Goal: Check status: Check status

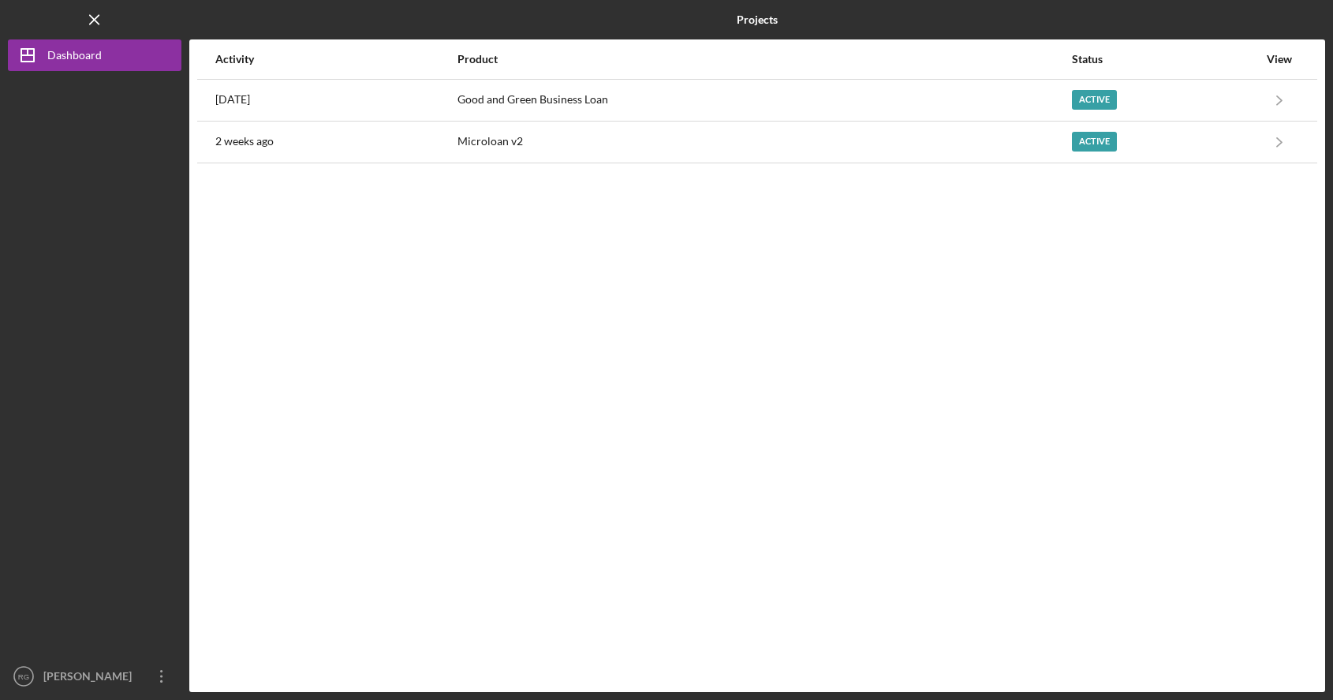
click at [303, 76] on div "Activity" at bounding box center [335, 59] width 241 height 38
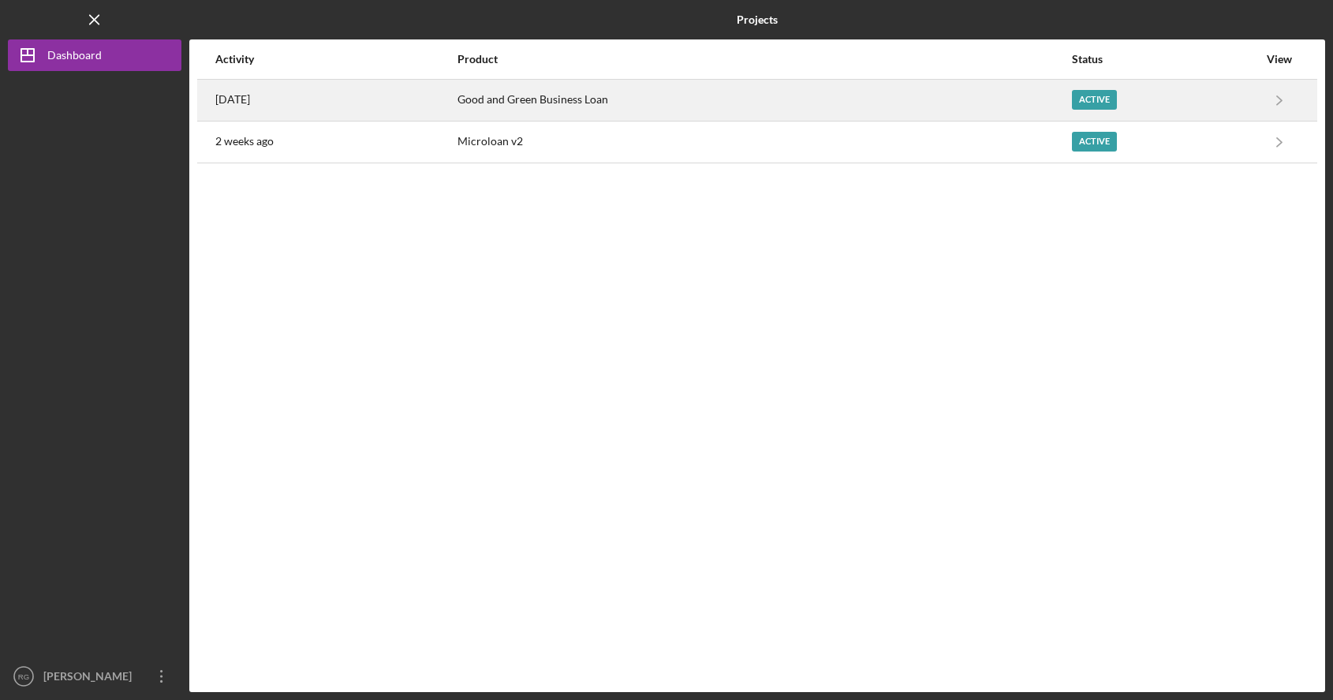
click at [304, 103] on div "[DATE]" at bounding box center [335, 99] width 241 height 39
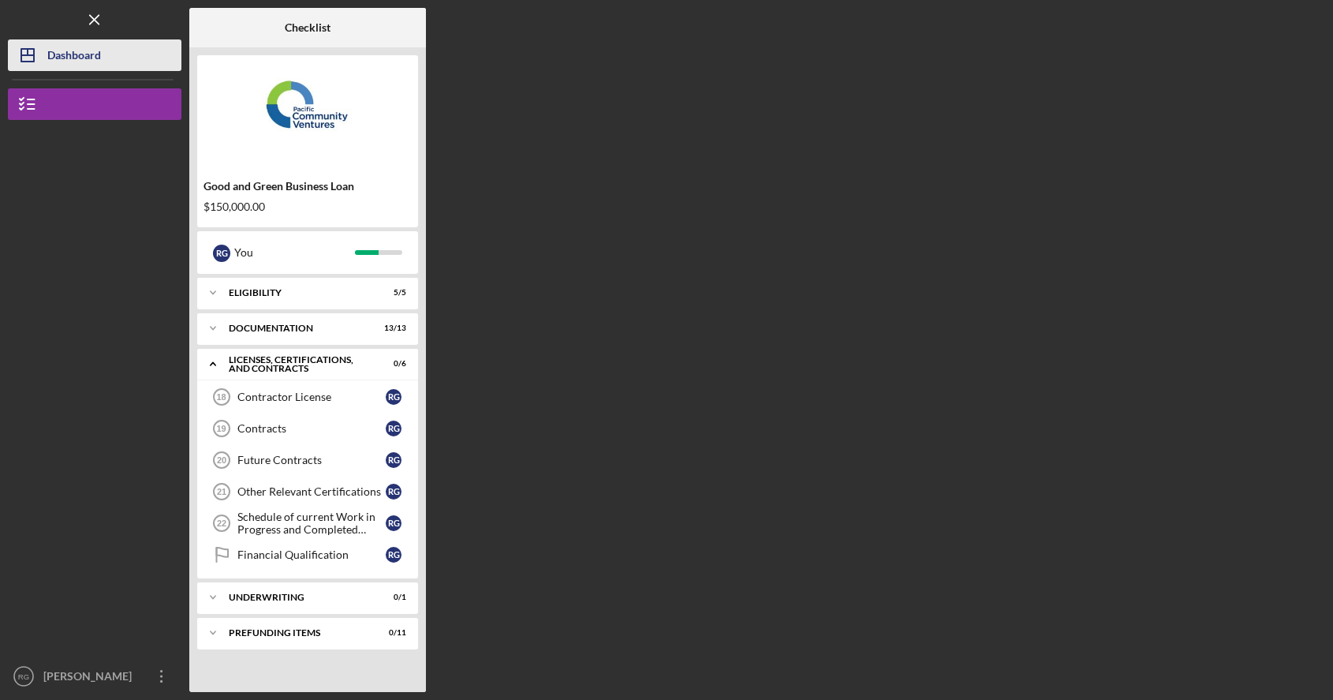
click at [72, 62] on div "Dashboard" at bounding box center [74, 56] width 54 height 35
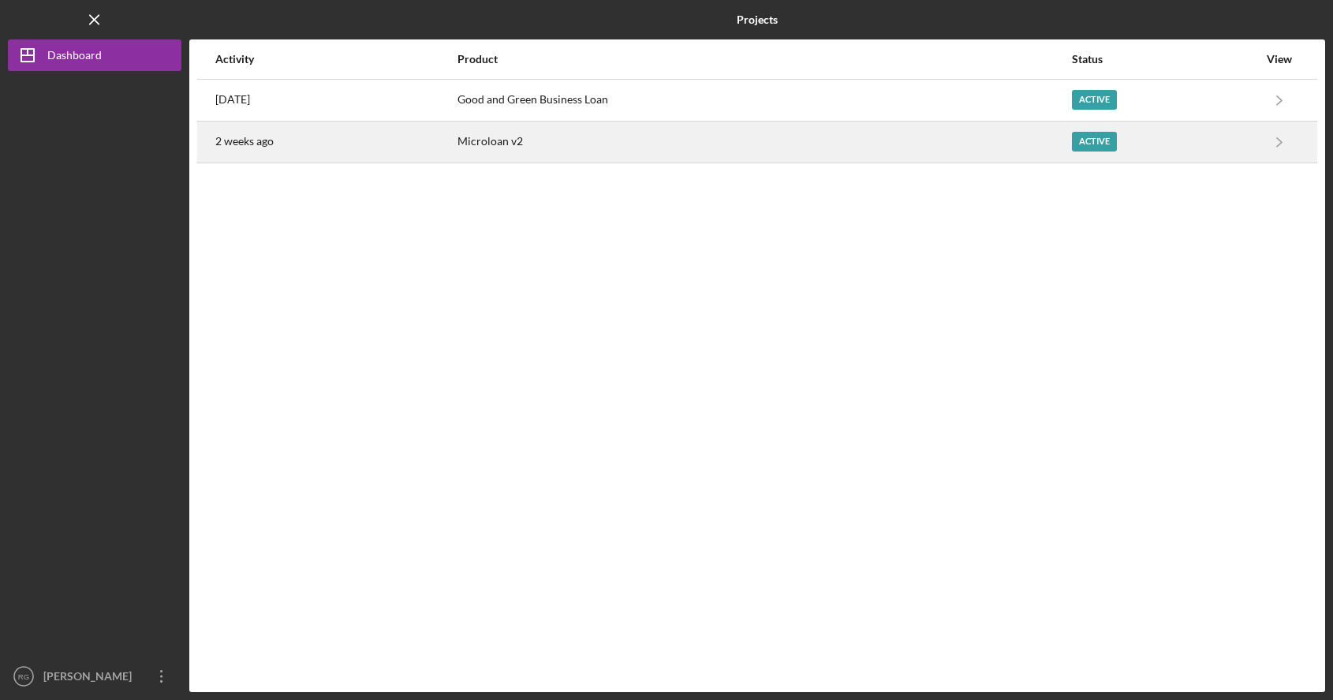
click at [528, 148] on div "Microloan v2" at bounding box center [763, 141] width 613 height 39
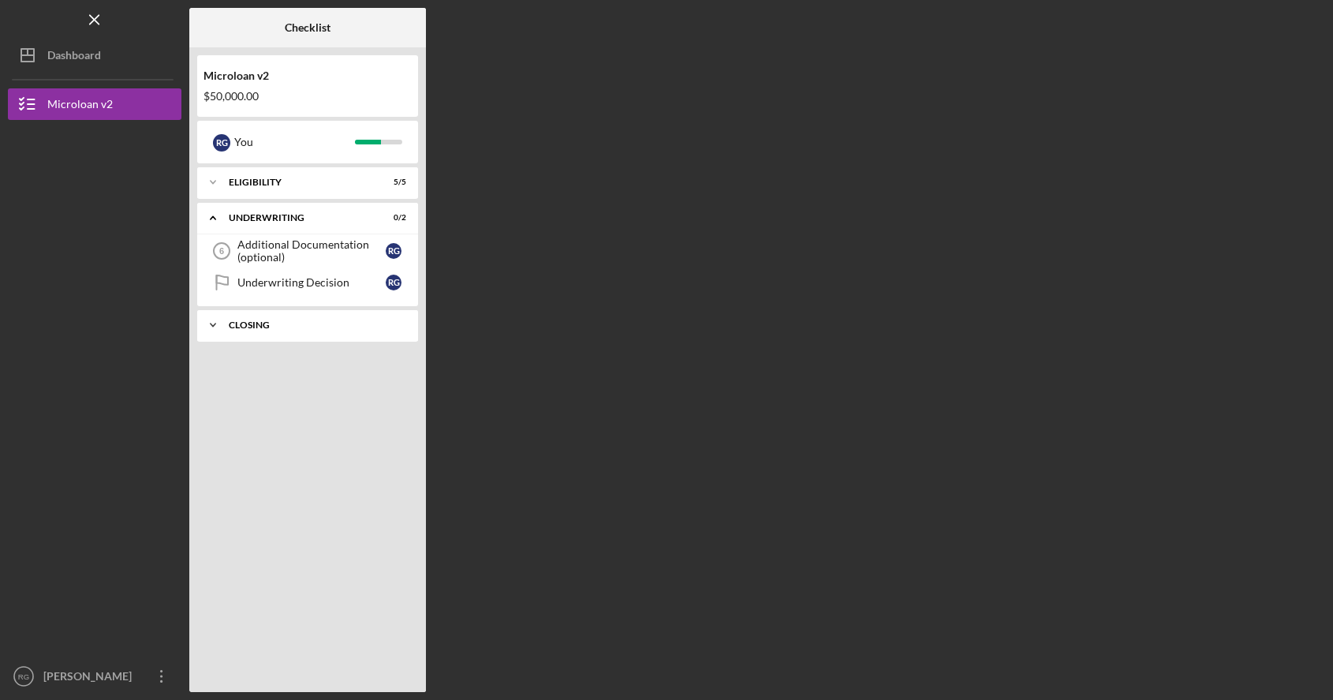
click at [315, 330] on div "Icon/Expander Closing 0 / 2" at bounding box center [307, 325] width 221 height 32
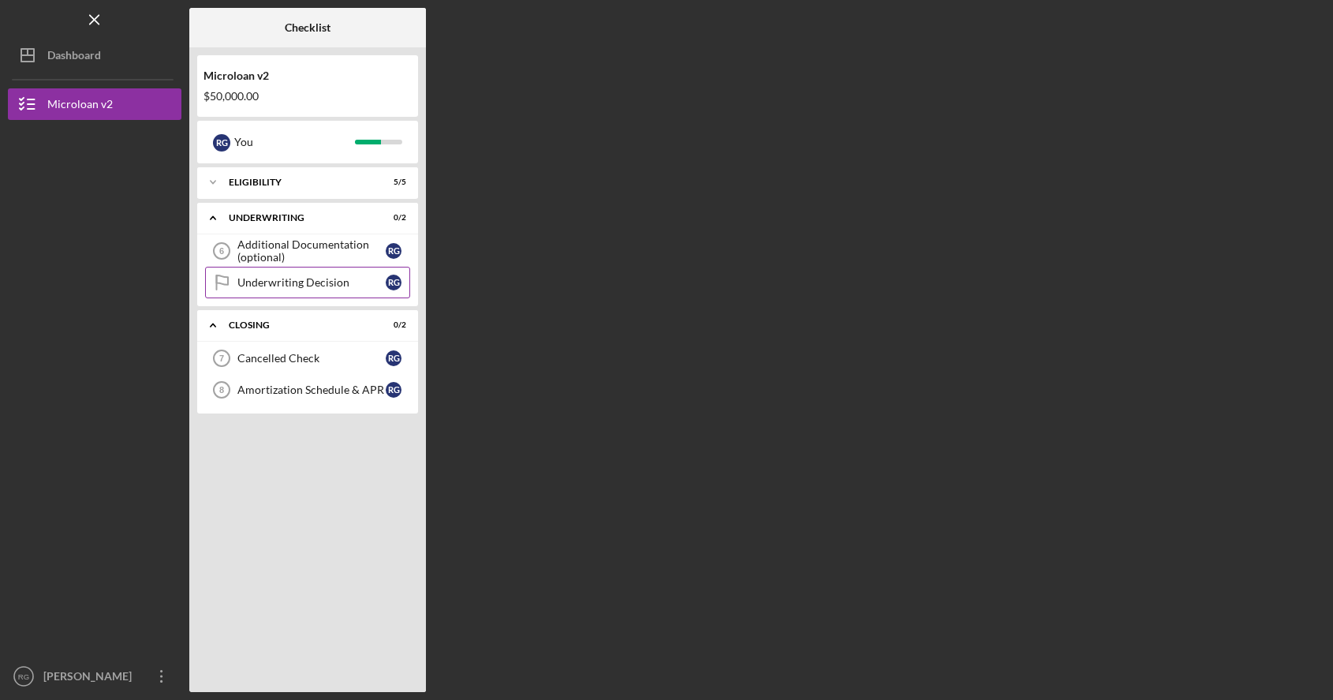
click at [324, 282] on div "Underwriting Decision" at bounding box center [311, 282] width 148 height 13
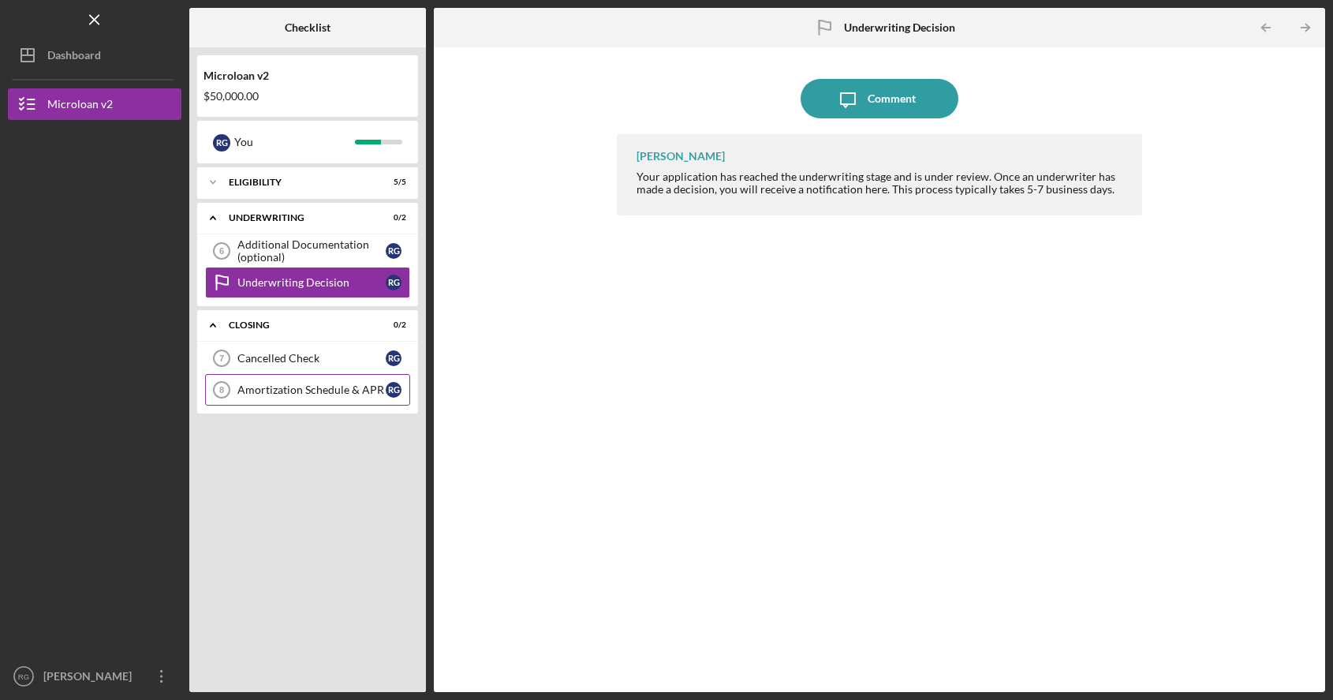
click at [313, 383] on div "Amortization Schedule & APR" at bounding box center [311, 389] width 148 height 13
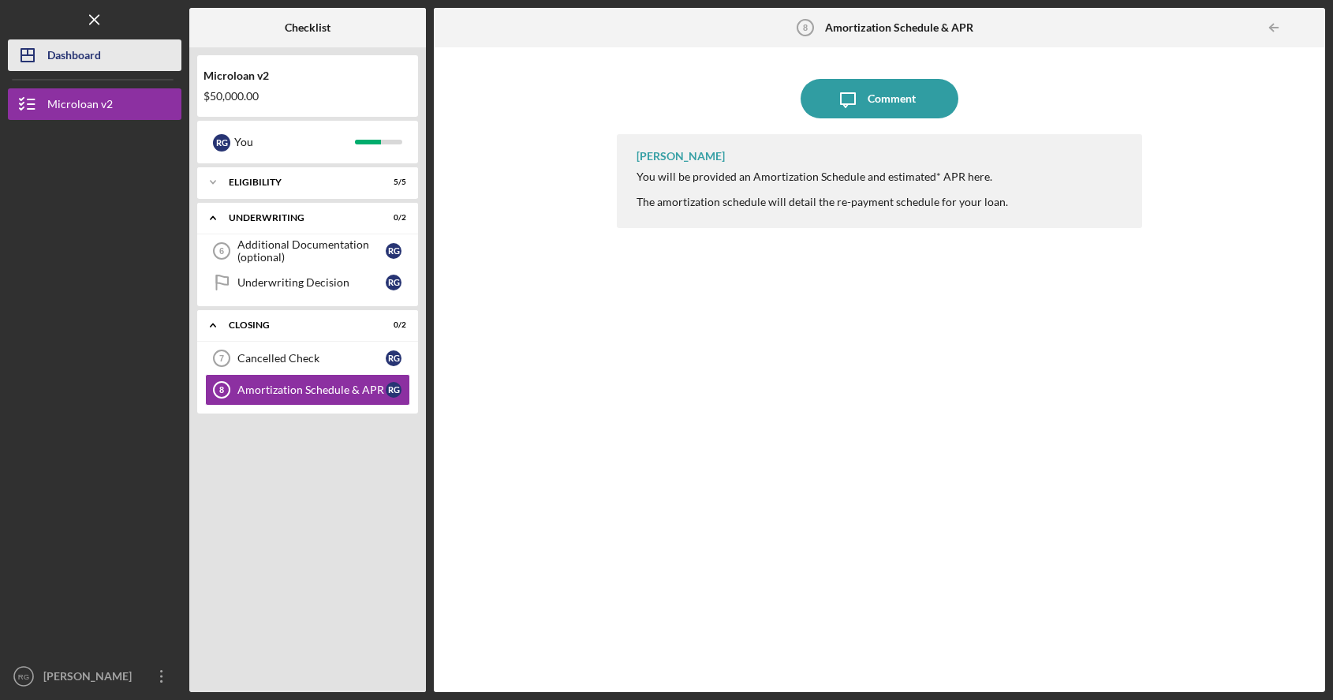
click at [84, 70] on div "Dashboard" at bounding box center [74, 56] width 54 height 35
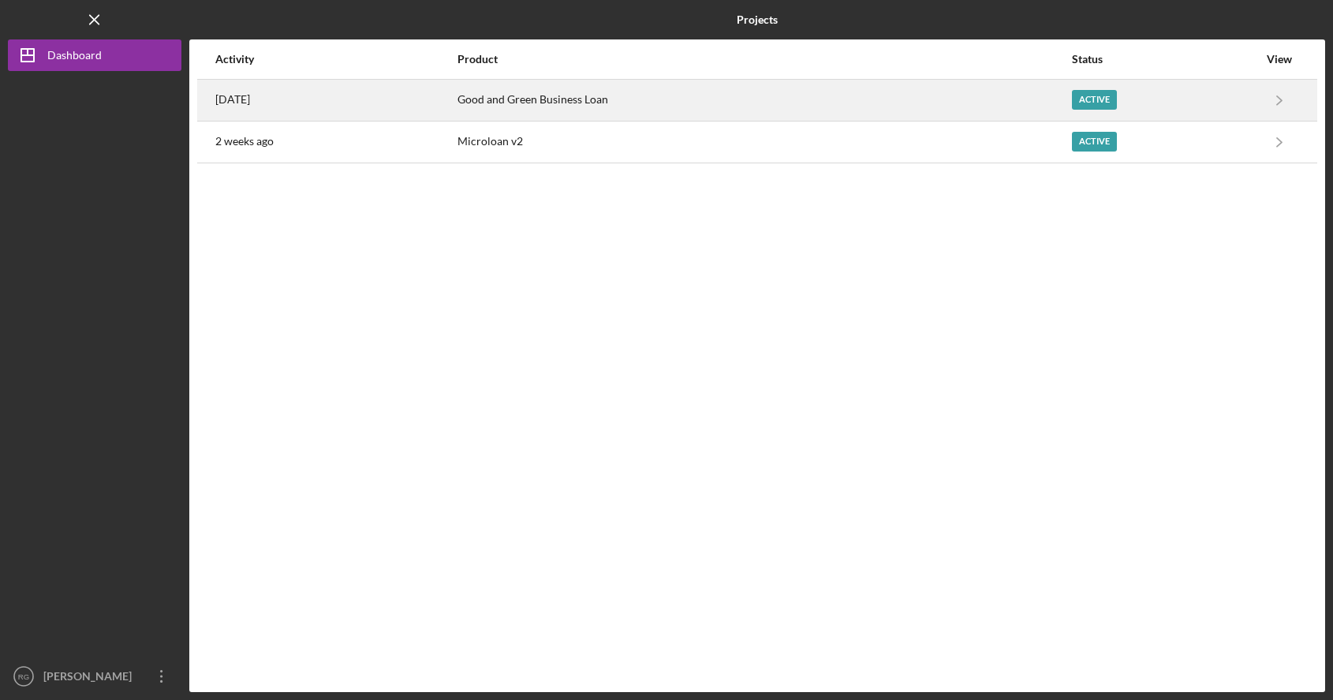
click at [399, 93] on div "[DATE]" at bounding box center [335, 99] width 241 height 39
